Goal: Task Accomplishment & Management: Manage account settings

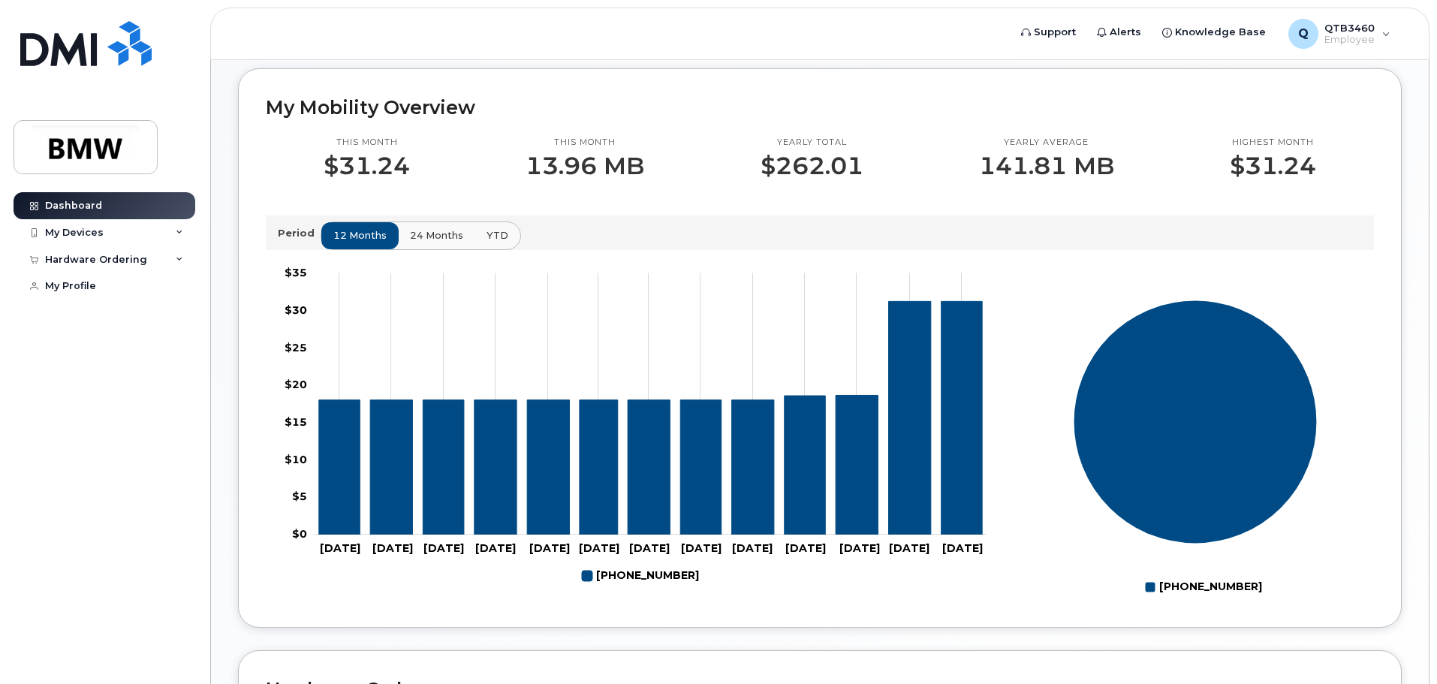
scroll to position [373, 0]
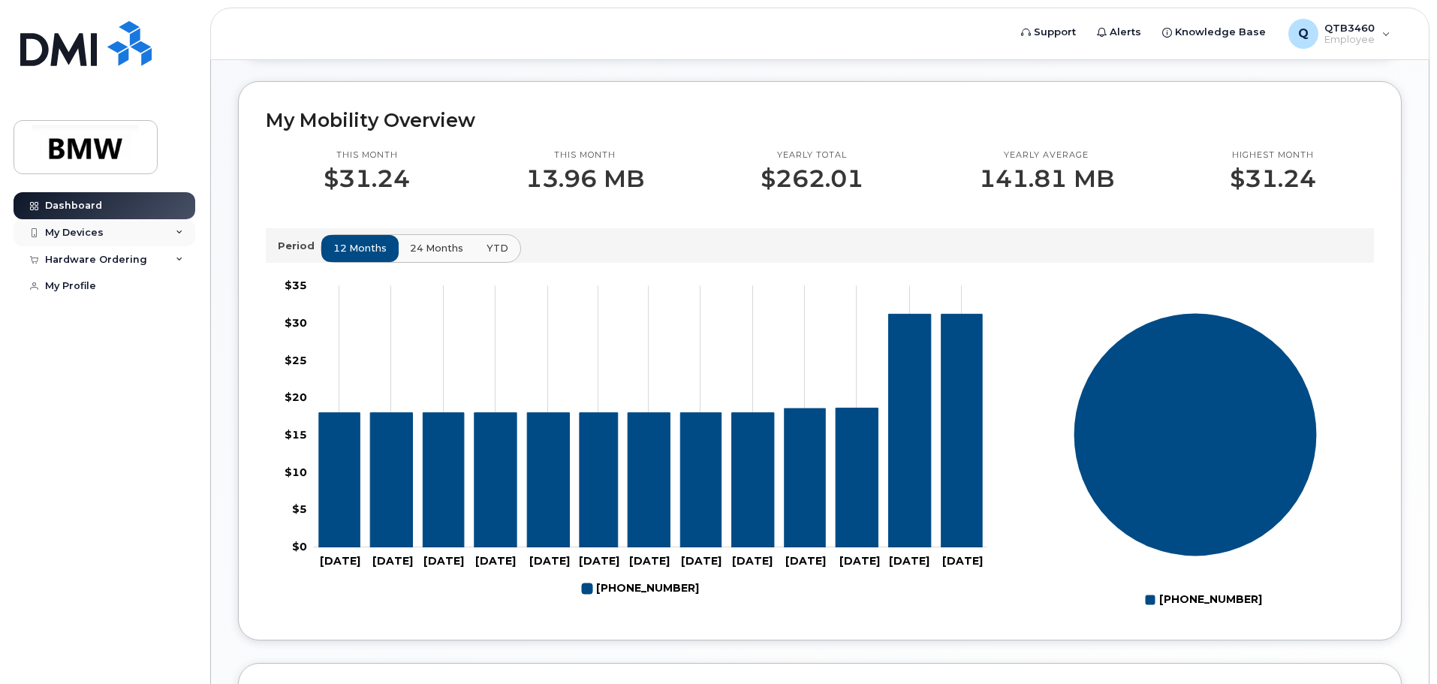
click at [91, 234] on div "My Devices" at bounding box center [74, 233] width 59 height 12
click at [439, 255] on span "24 months" at bounding box center [437, 248] width 53 height 14
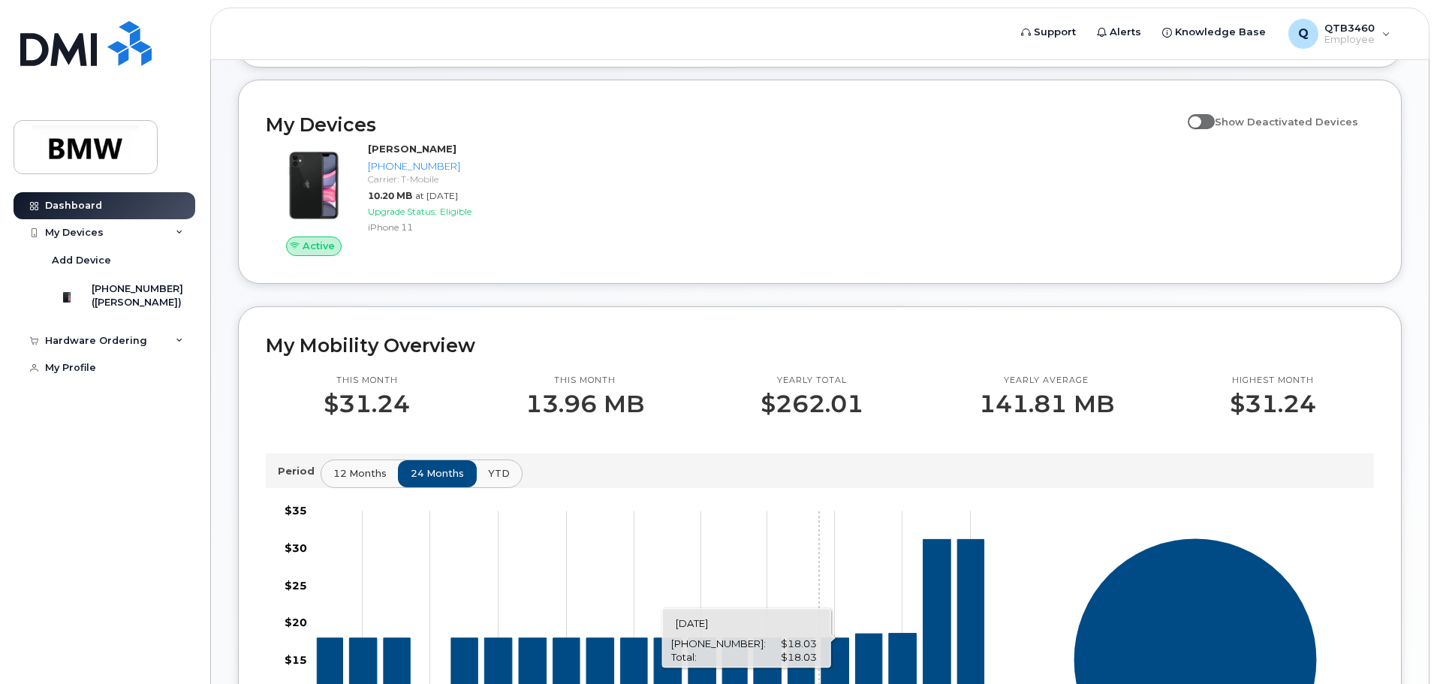
scroll to position [0, 0]
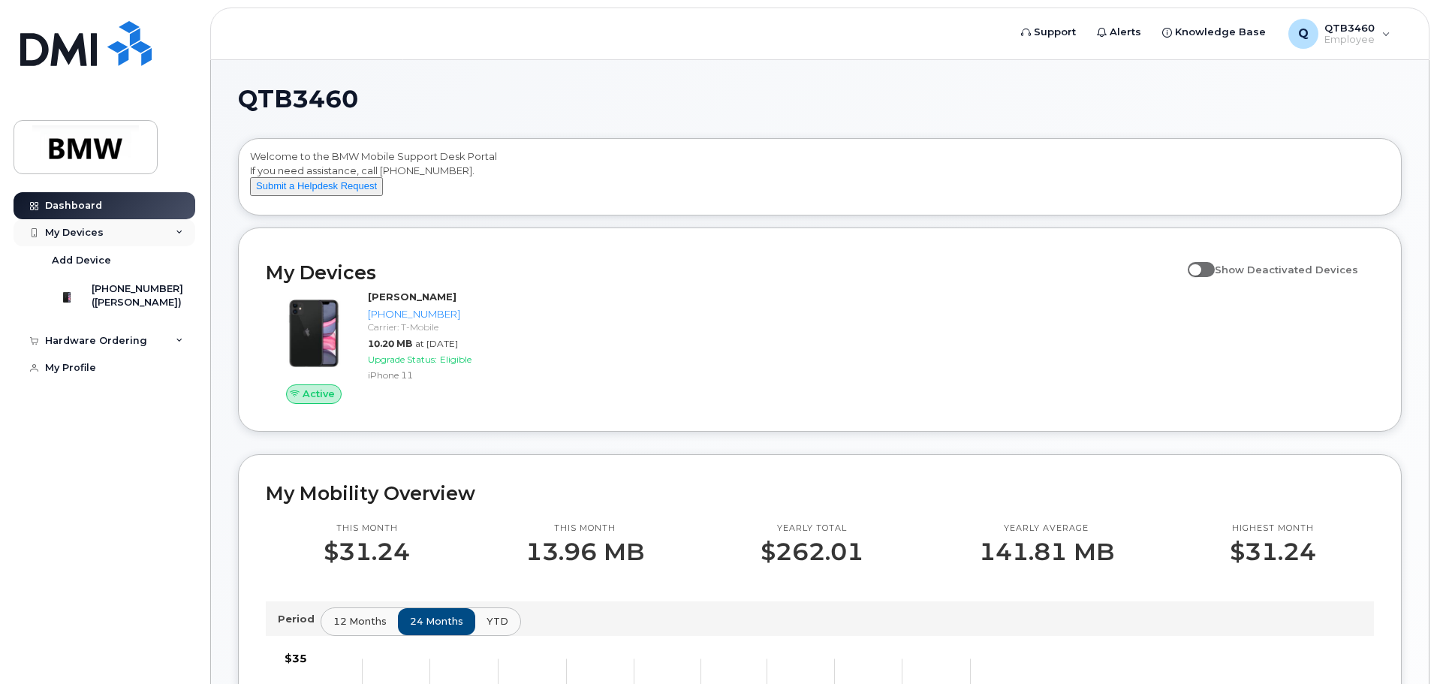
click at [48, 227] on div "My Devices" at bounding box center [74, 233] width 59 height 12
click at [59, 285] on div "My Profile" at bounding box center [70, 286] width 51 height 12
